Goal: Task Accomplishment & Management: Use online tool/utility

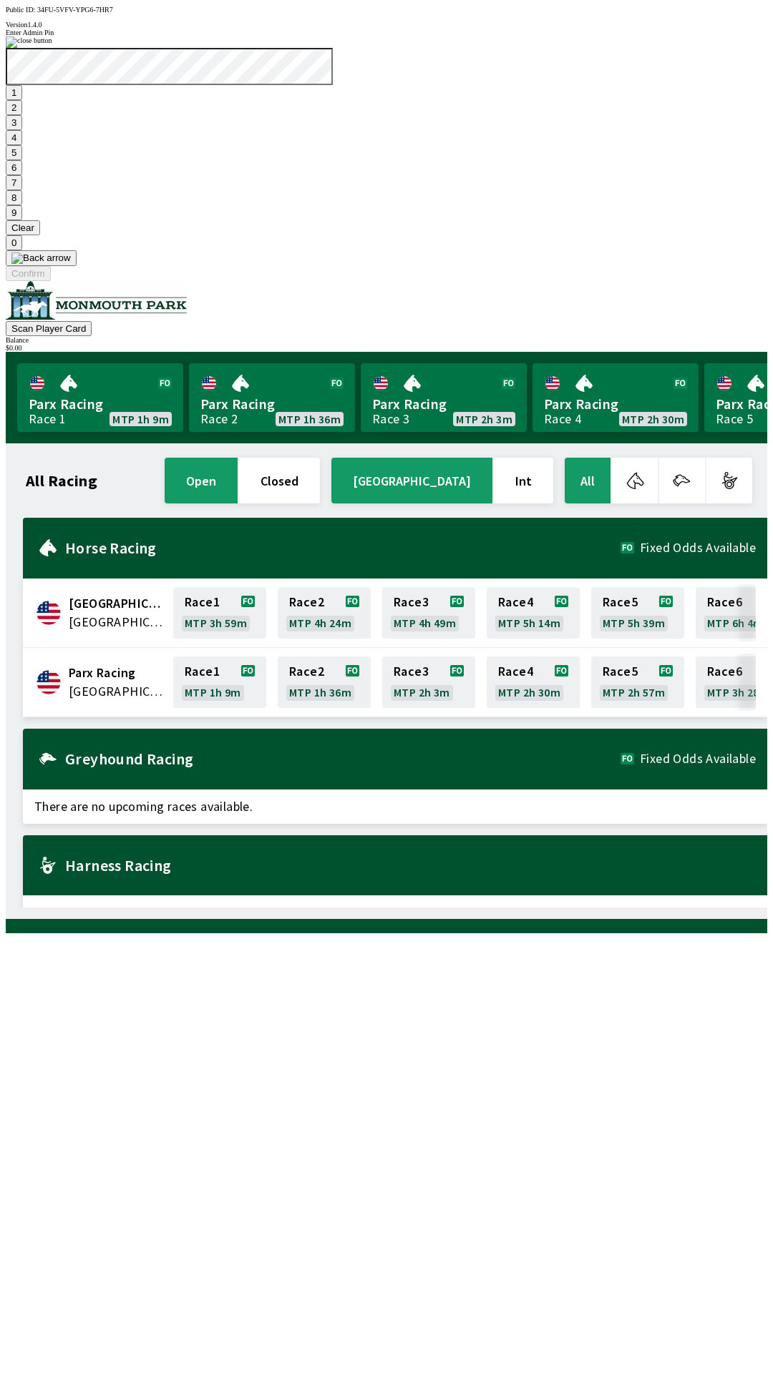
click at [22, 220] on button "9" at bounding box center [14, 212] width 16 height 15
click at [22, 190] on button "7" at bounding box center [14, 182] width 16 height 15
click at [22, 130] on button "3" at bounding box center [14, 122] width 16 height 15
click at [51, 281] on button "Confirm" at bounding box center [28, 273] width 45 height 15
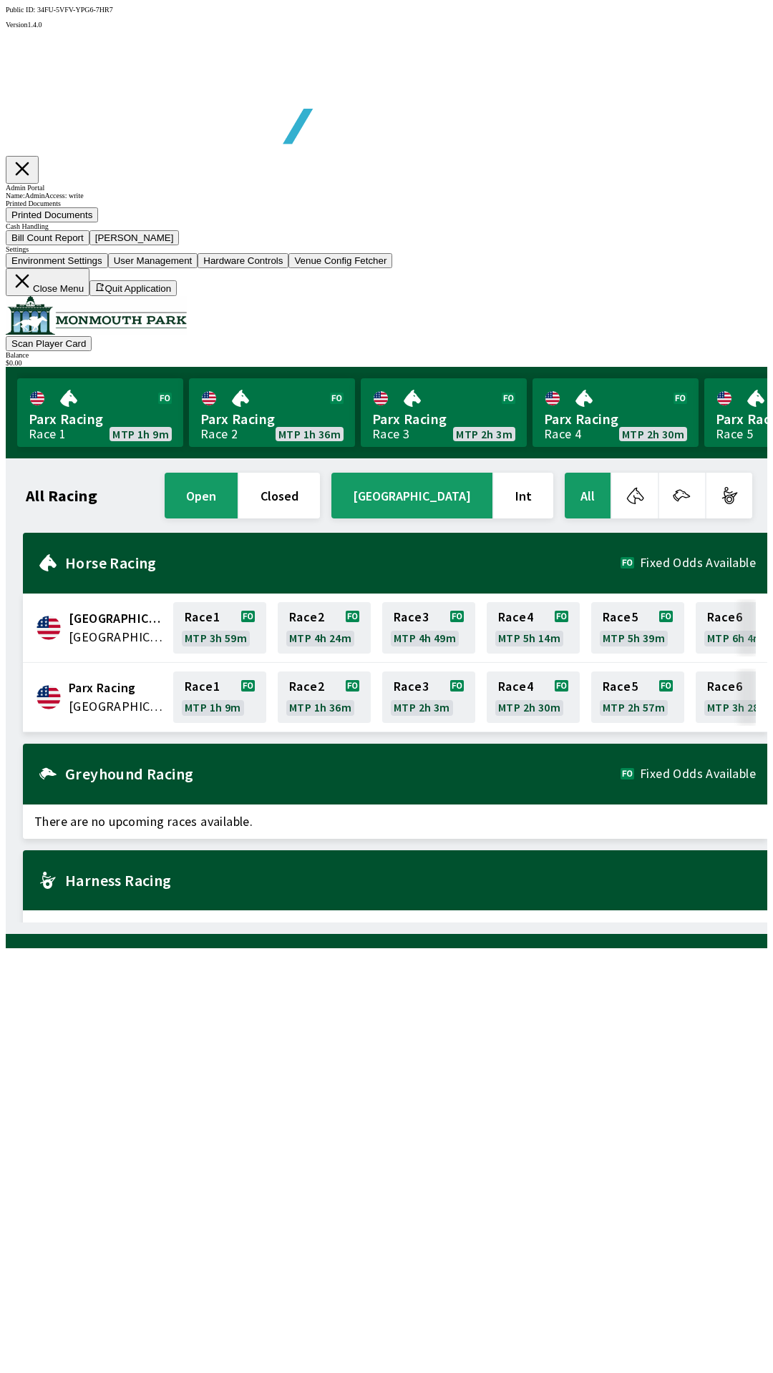
click at [89, 245] on button "Bill Count Report" at bounding box center [48, 237] width 84 height 15
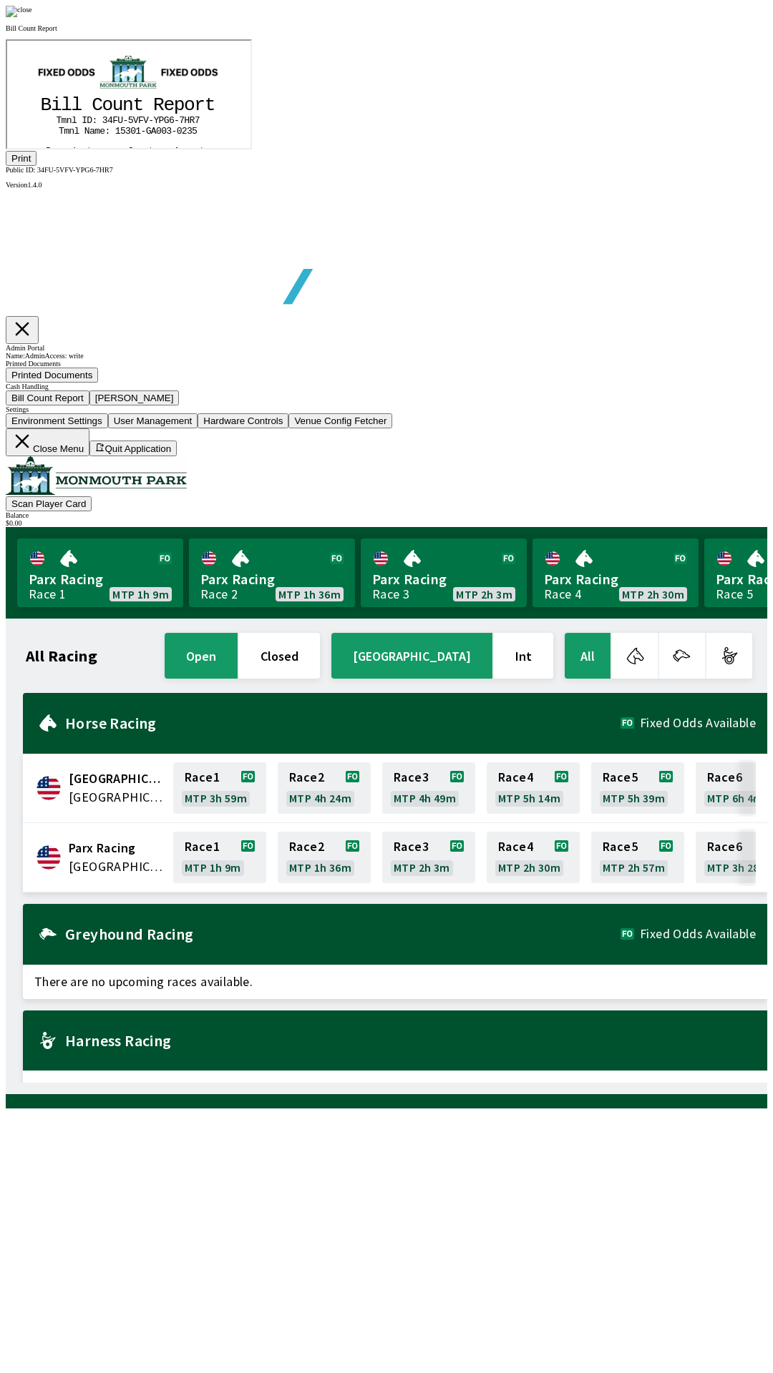
scroll to position [167, 0]
click at [36, 166] on button "Print" at bounding box center [21, 158] width 31 height 15
click at [32, 17] on img at bounding box center [19, 11] width 26 height 11
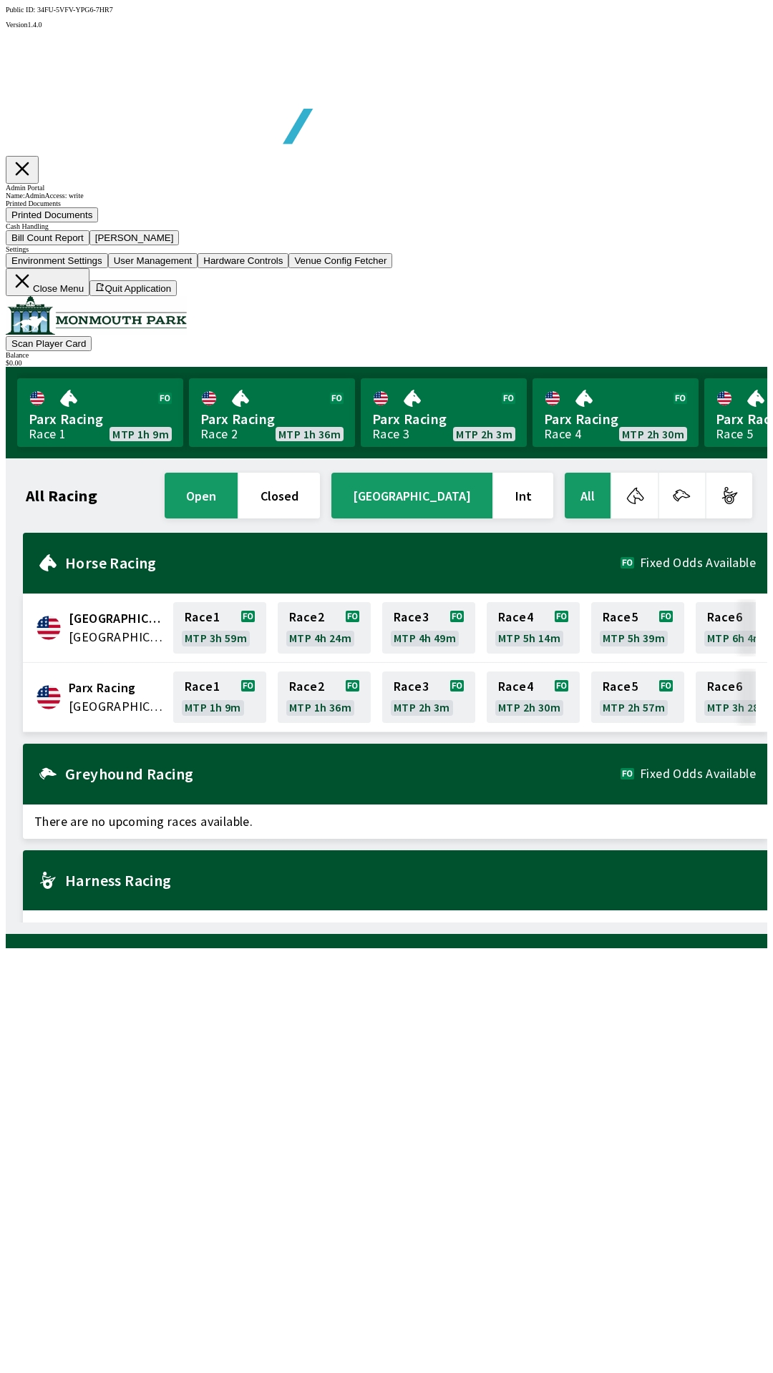
click at [180, 245] on button "[PERSON_NAME]" at bounding box center [134, 237] width 90 height 15
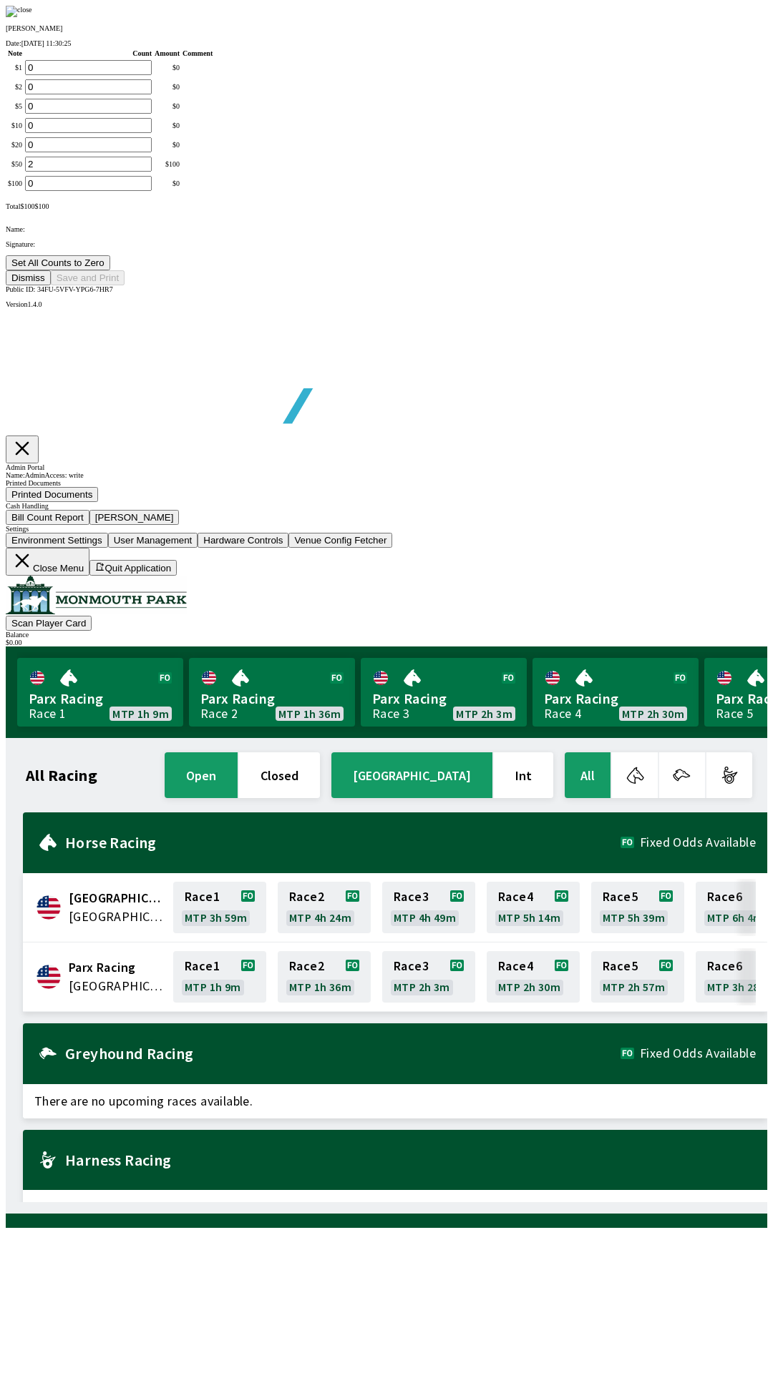
click at [110, 270] on button "Set All Counts to Zero" at bounding box center [58, 262] width 104 height 15
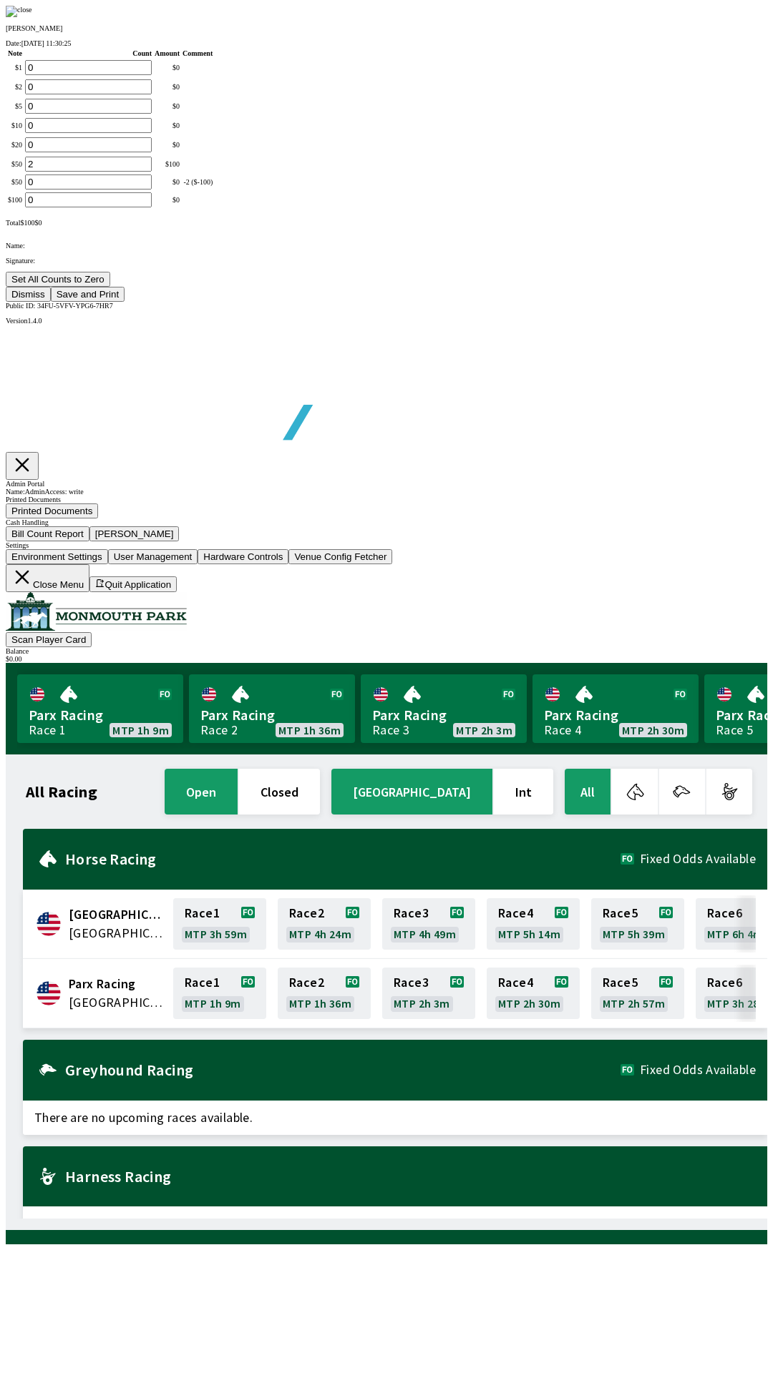
click at [124, 302] on button "Save and Print" at bounding box center [88, 294] width 74 height 15
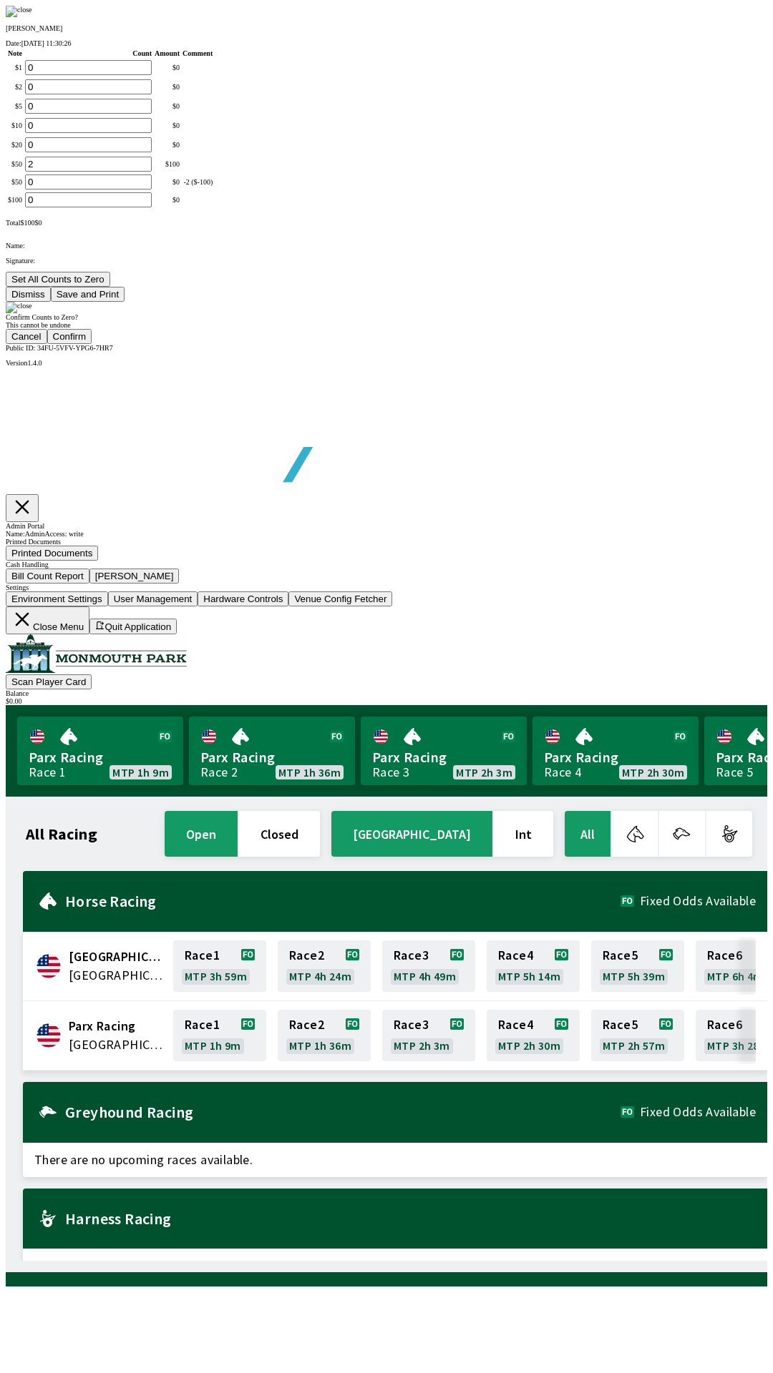
click at [92, 344] on button "Confirm" at bounding box center [69, 336] width 45 height 15
type input "0"
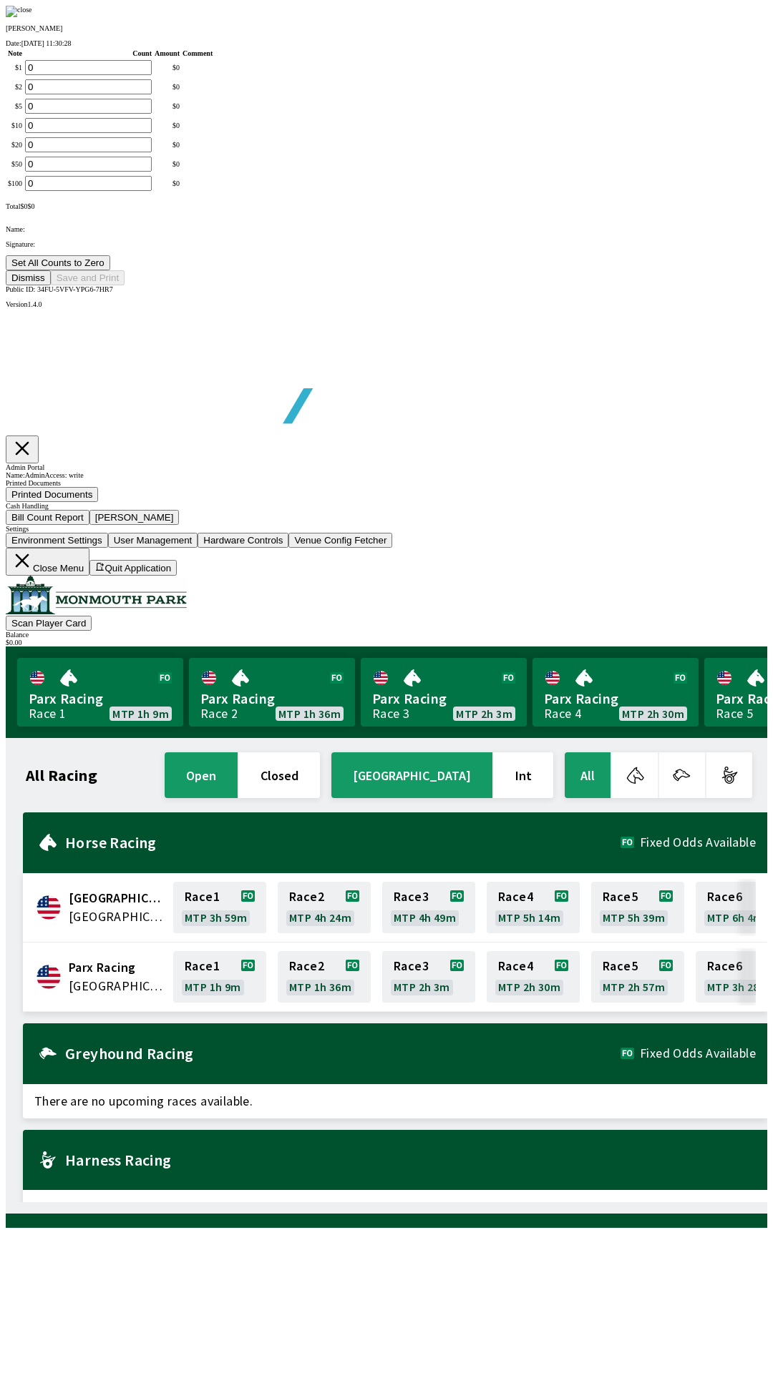
click at [51, 285] on button "Dismiss" at bounding box center [28, 277] width 45 height 15
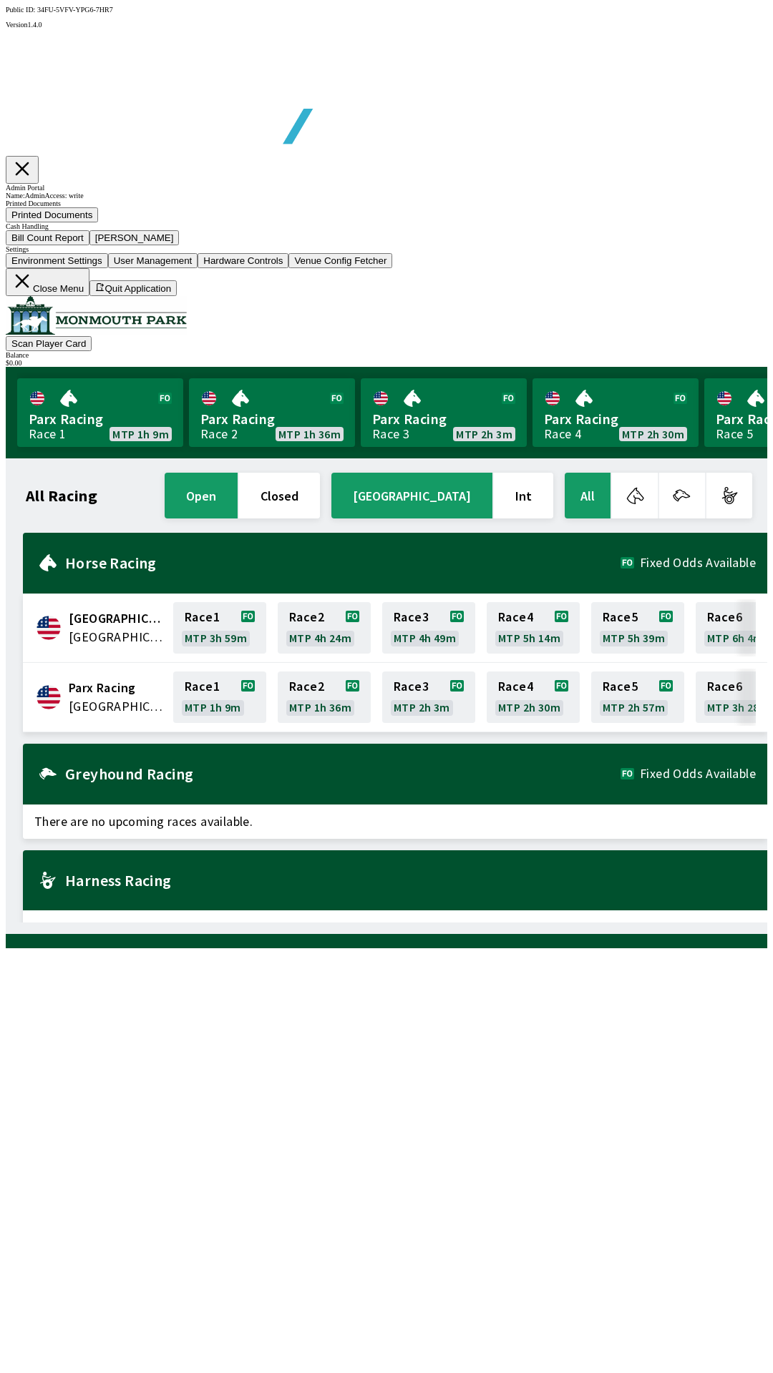
click at [89, 296] on button "Close Menu" at bounding box center [48, 282] width 84 height 28
